Goal: Task Accomplishment & Management: Manage account settings

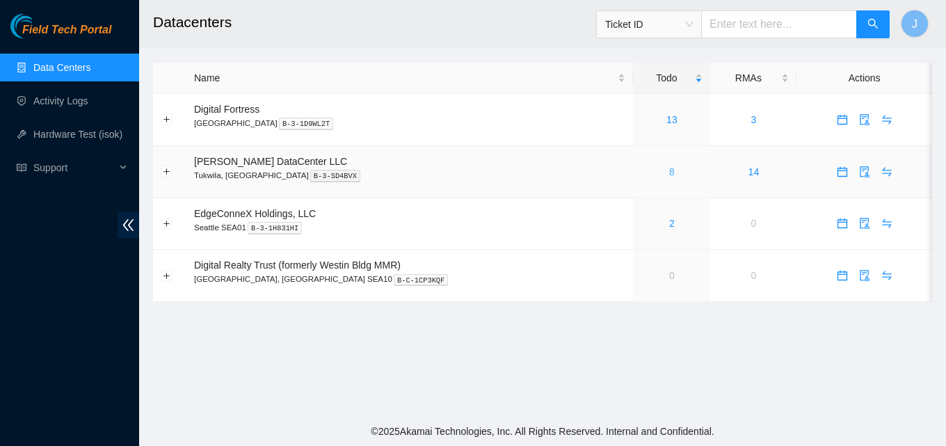
click at [669, 175] on link "8" at bounding box center [672, 171] width 6 height 11
click at [650, 225] on div "2" at bounding box center [671, 223] width 62 height 15
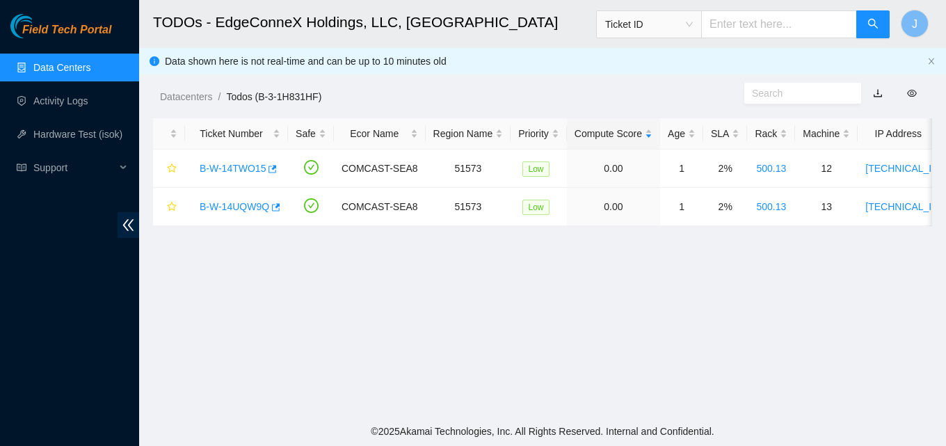
click at [65, 62] on link "Data Centers" at bounding box center [61, 67] width 57 height 11
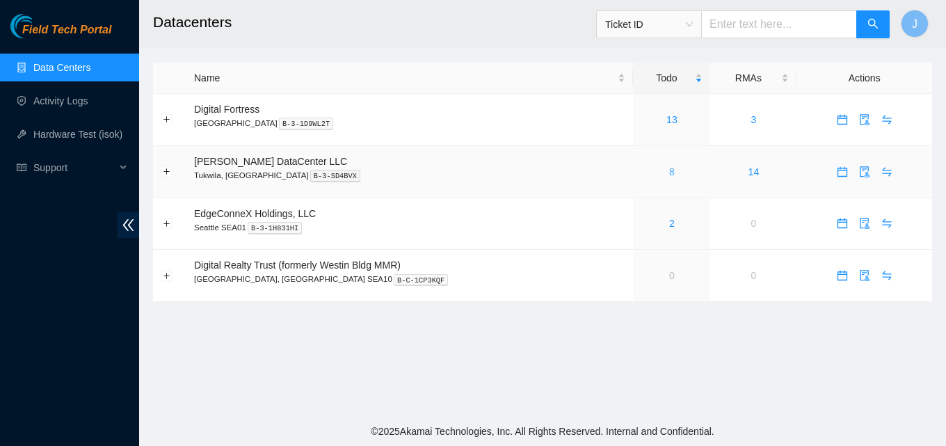
click at [669, 173] on link "8" at bounding box center [672, 171] width 6 height 11
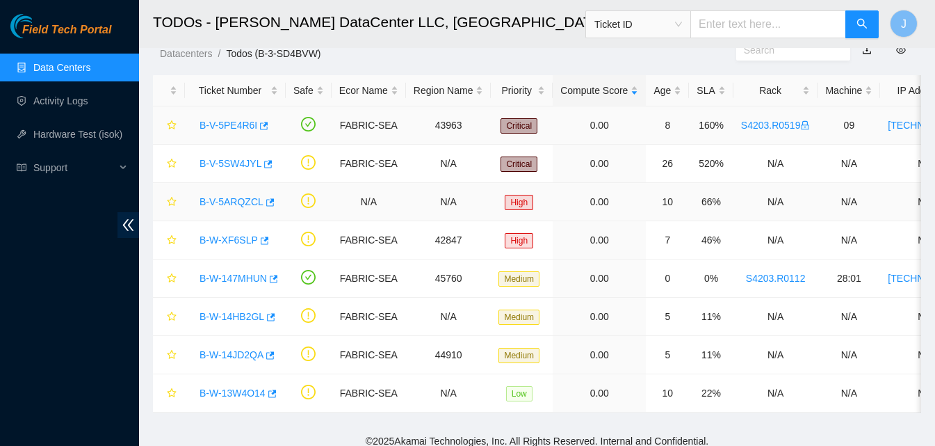
scroll to position [63, 0]
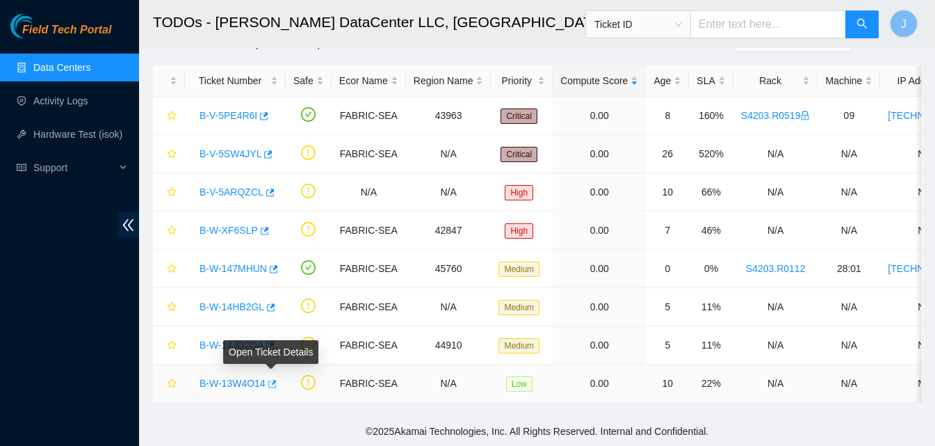
click at [273, 379] on icon "button" at bounding box center [271, 384] width 10 height 10
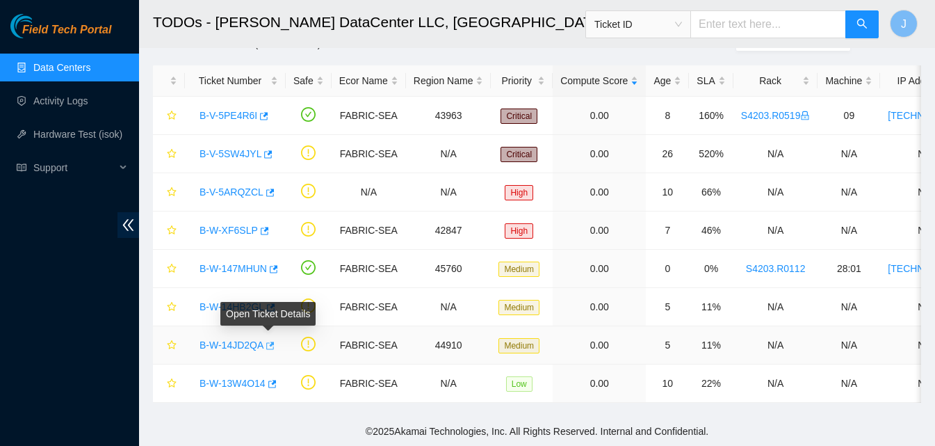
click at [270, 341] on icon "button" at bounding box center [269, 346] width 10 height 10
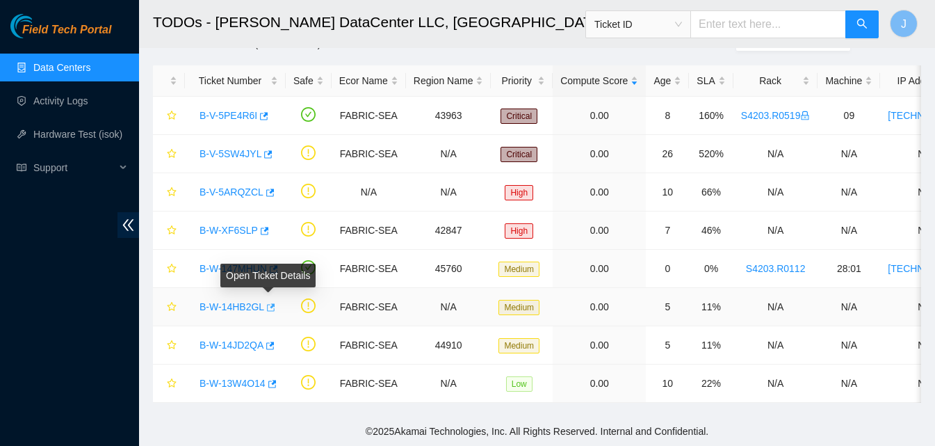
click at [268, 303] on icon "button" at bounding box center [271, 307] width 8 height 8
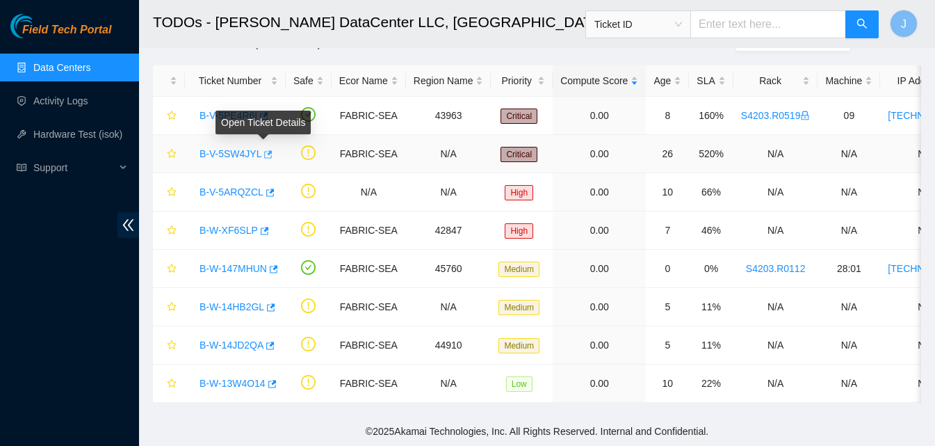
click at [268, 143] on button "button" at bounding box center [266, 154] width 11 height 22
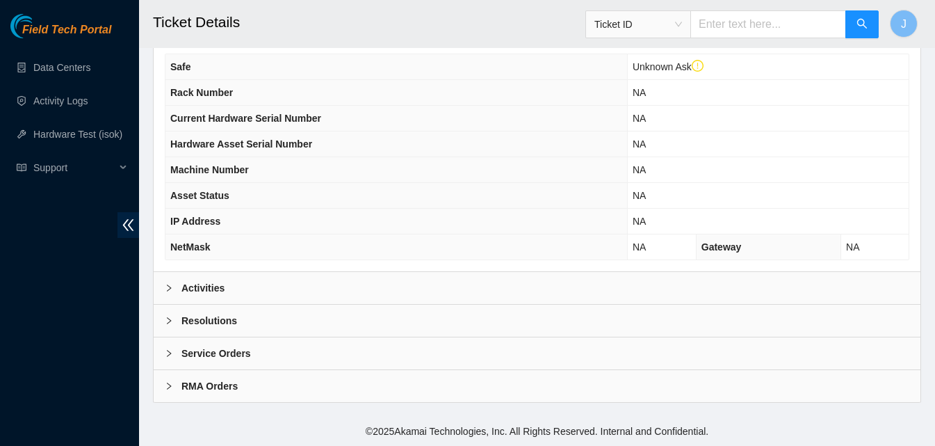
click at [361, 280] on div "Activities" at bounding box center [537, 288] width 767 height 32
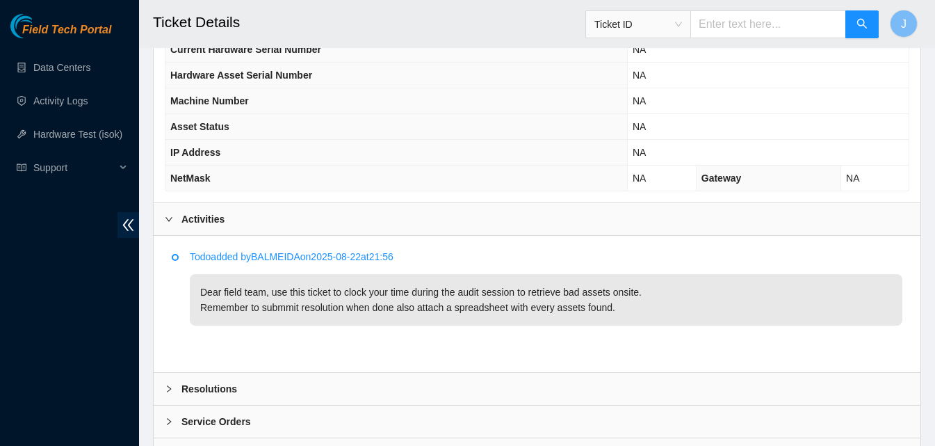
scroll to position [615, 0]
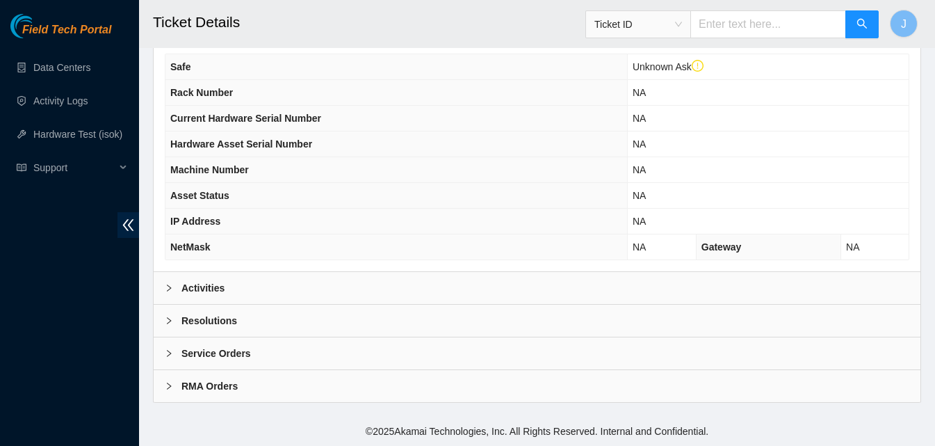
click at [350, 295] on div "Activities" at bounding box center [537, 288] width 767 height 32
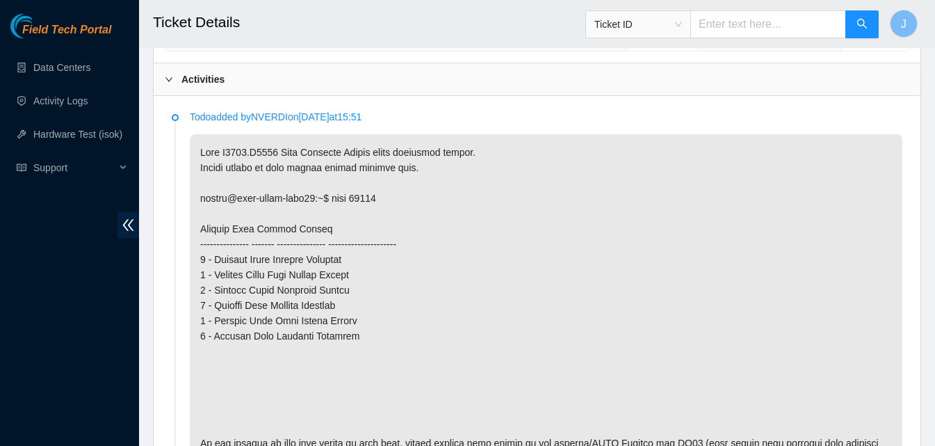
scroll to position [756, 0]
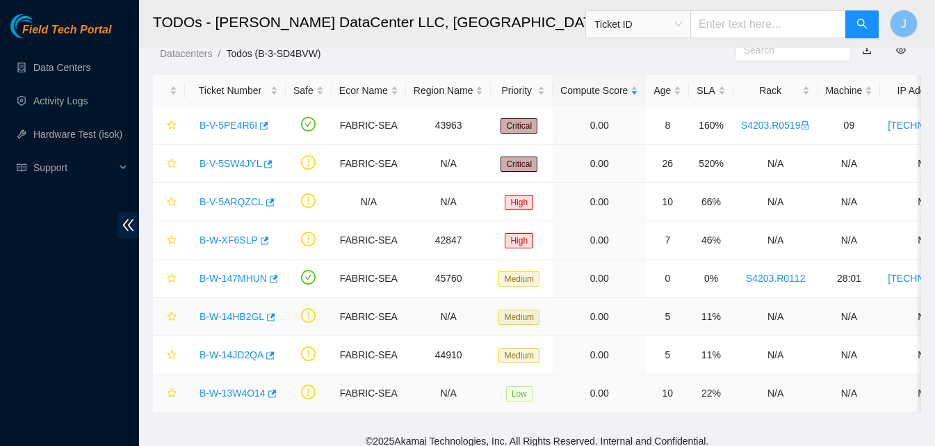
scroll to position [63, 0]
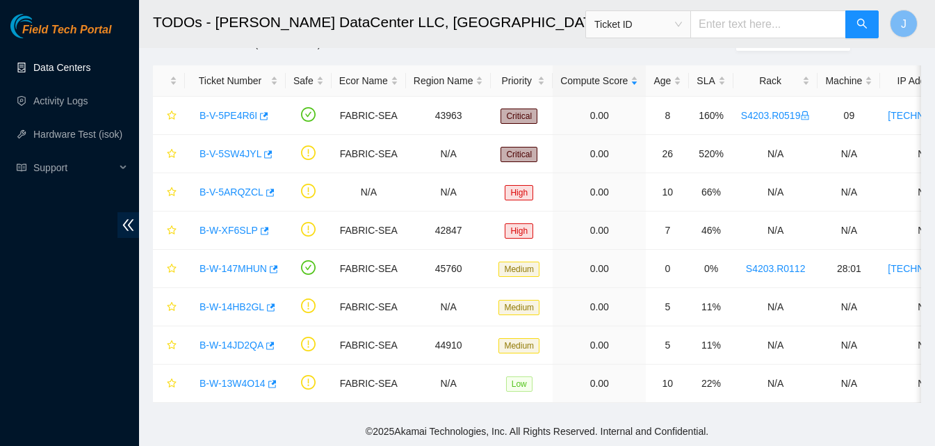
click at [78, 63] on link "Data Centers" at bounding box center [61, 67] width 57 height 11
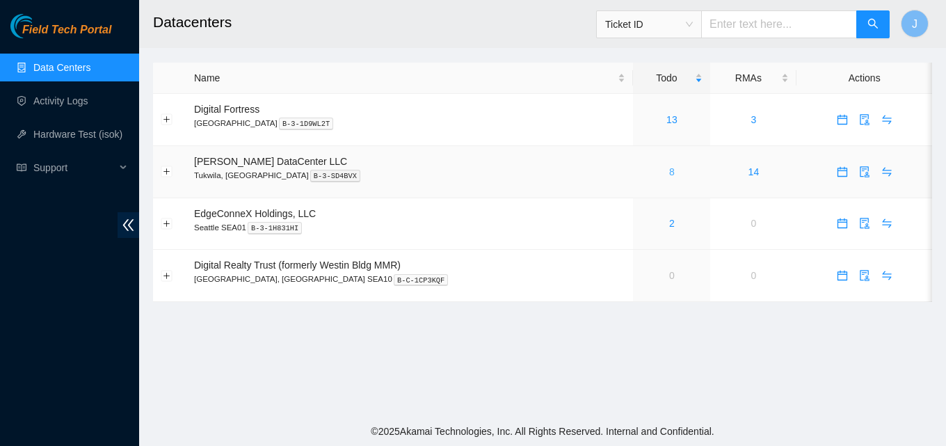
click at [669, 170] on link "8" at bounding box center [672, 171] width 6 height 11
